Goal: Information Seeking & Learning: Learn about a topic

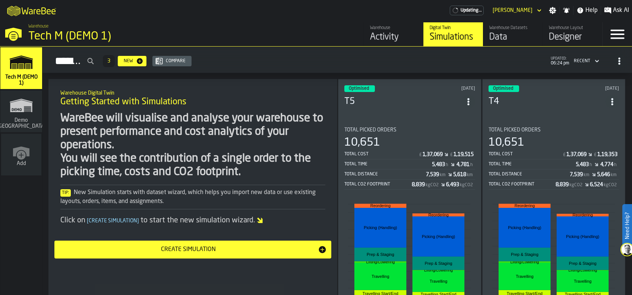
drag, startPoint x: 0, startPoint y: 0, endPoint x: 420, endPoint y: 129, distance: 439.6
click at [420, 129] on div "Total Picked Orders" at bounding box center [409, 130] width 131 height 6
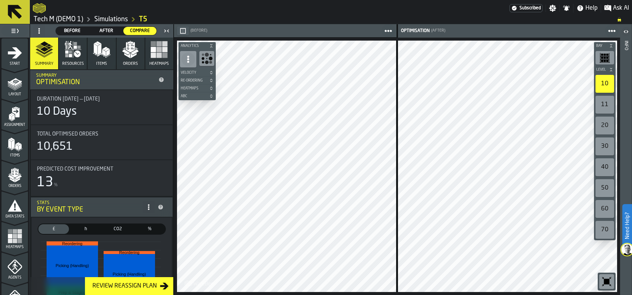
click at [140, 19] on link "T5" at bounding box center [143, 19] width 8 height 8
click at [143, 21] on link "T5" at bounding box center [143, 19] width 8 height 8
click at [144, 18] on link "T5" at bounding box center [143, 19] width 8 height 8
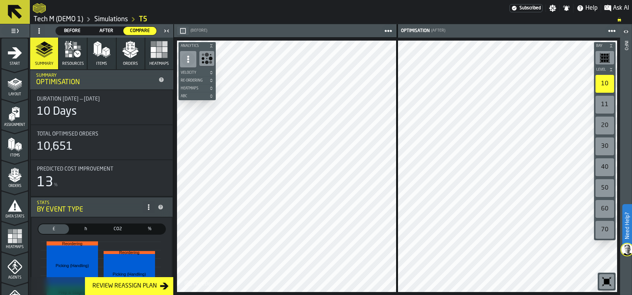
click at [75, 28] on span "Before" at bounding box center [72, 31] width 27 height 7
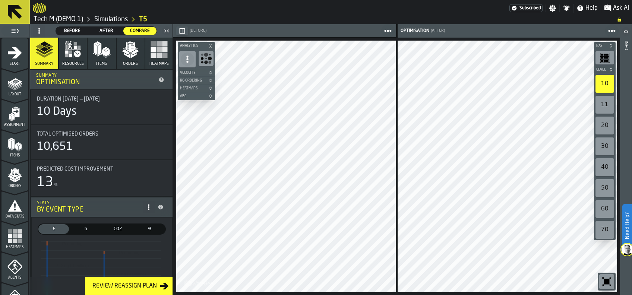
click at [131, 55] on polygon "button" at bounding box center [134, 55] width 6 height 5
click at [72, 29] on span "Before" at bounding box center [72, 31] width 27 height 7
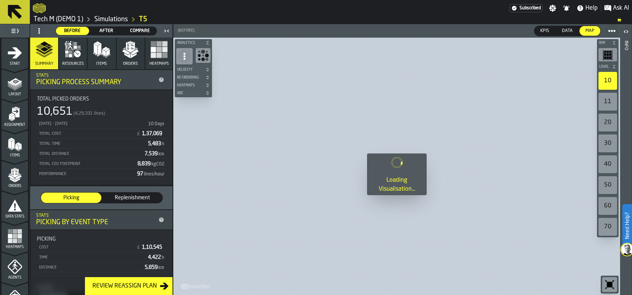
click at [72, 51] on icon "button" at bounding box center [73, 50] width 18 height 18
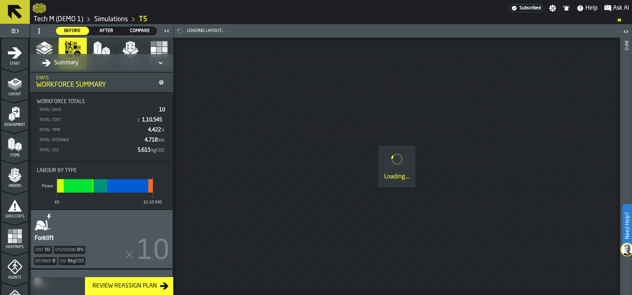
scroll to position [90, 0]
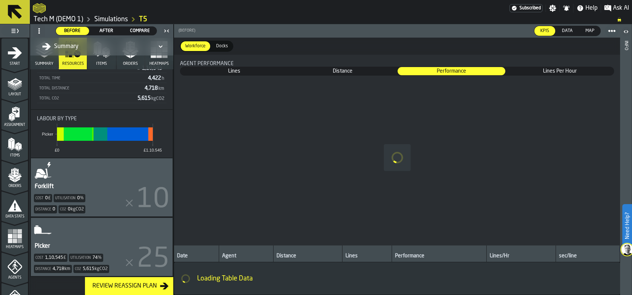
click at [76, 230] on div "Picker Cost 1,10,545 £ Utilisation 74 % Distance 4,718 km Co2 5,615 kgCO2" at bounding box center [102, 247] width 142 height 58
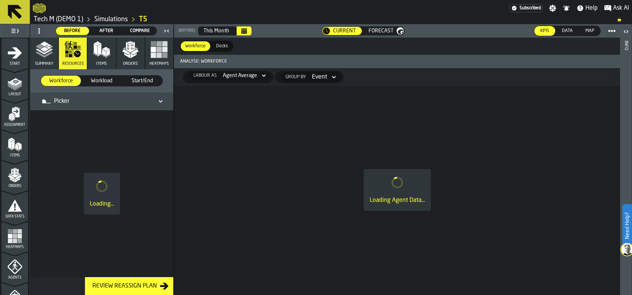
scroll to position [0, 0]
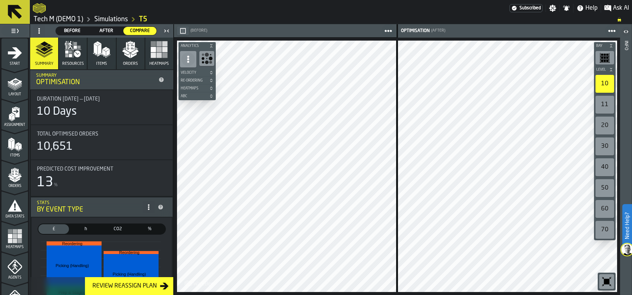
click at [132, 51] on icon "button" at bounding box center [130, 50] width 18 height 18
